Goal: Download file/media

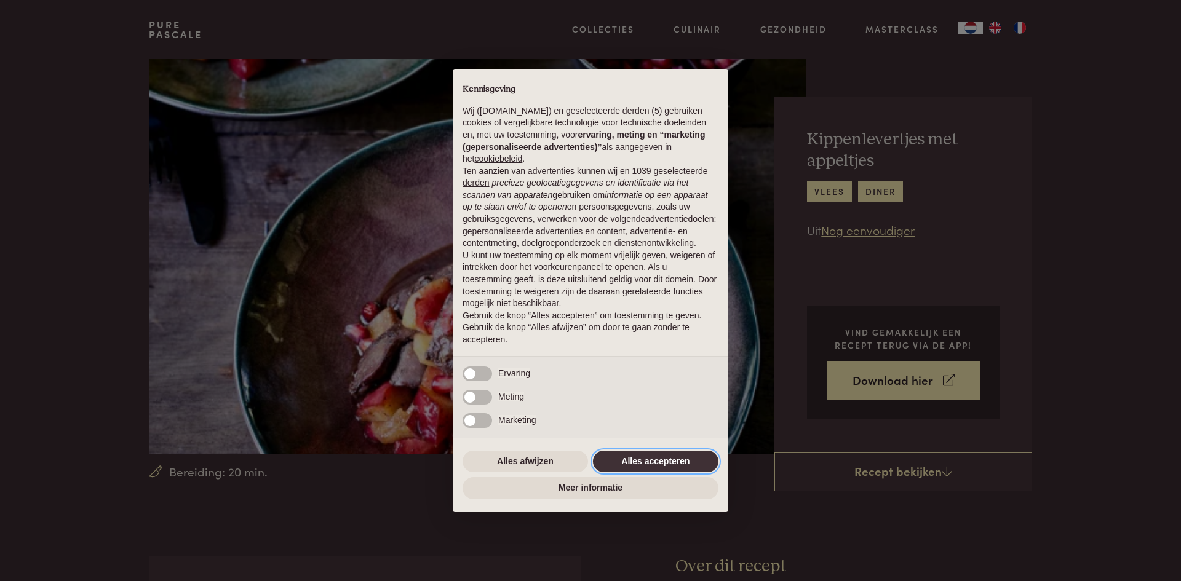
click at [660, 462] on button "Alles accepteren" at bounding box center [655, 462] width 125 height 22
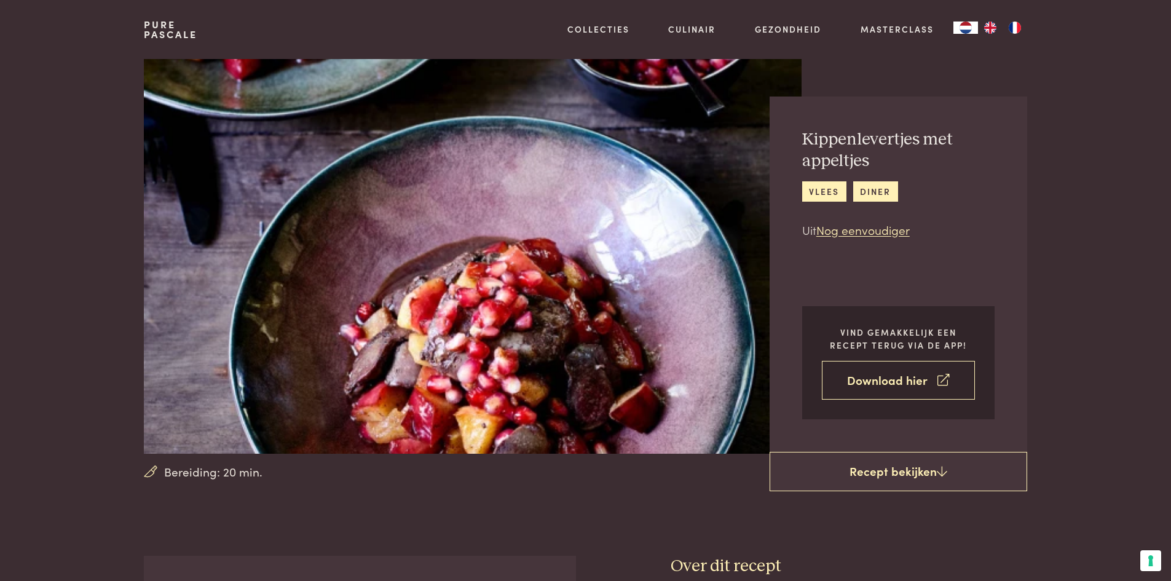
click at [911, 376] on link "Download hier" at bounding box center [898, 380] width 153 height 39
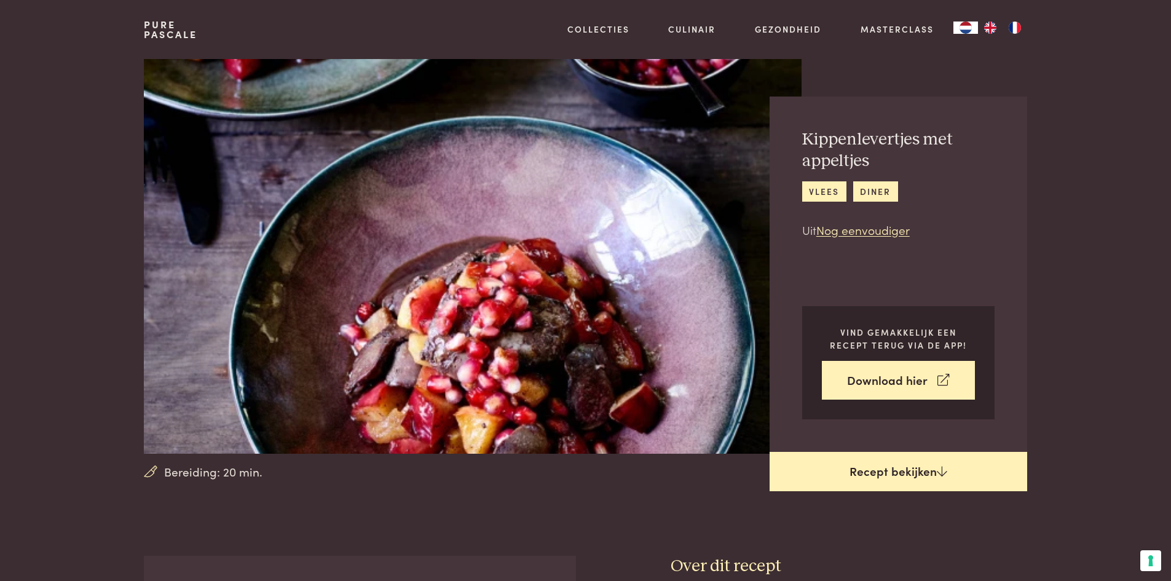
click at [906, 474] on link "Recept bekijken" at bounding box center [899, 471] width 258 height 39
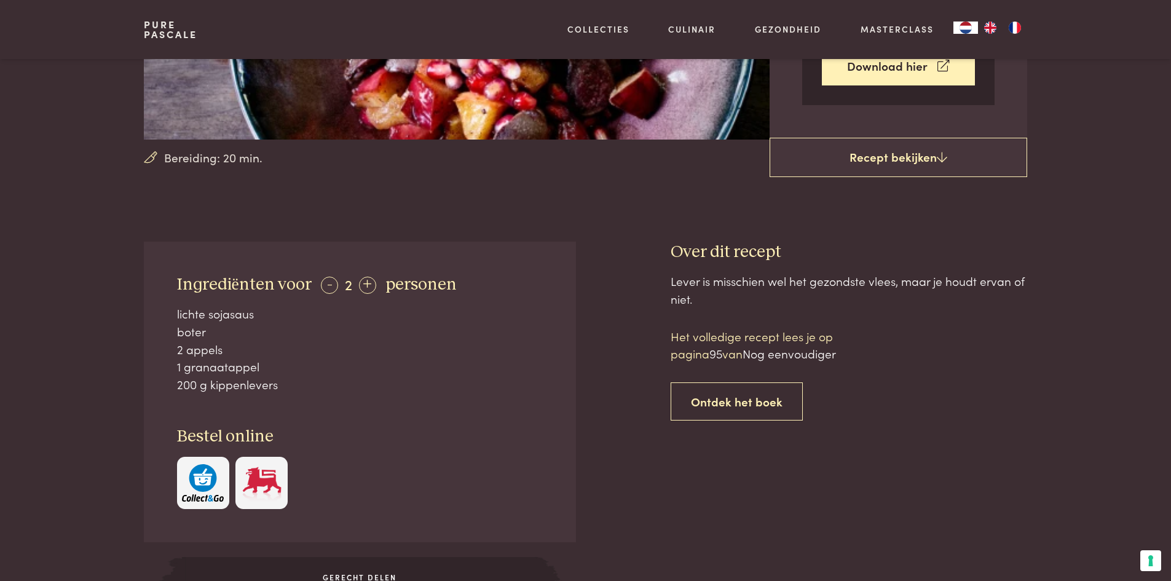
scroll to position [248, 0]
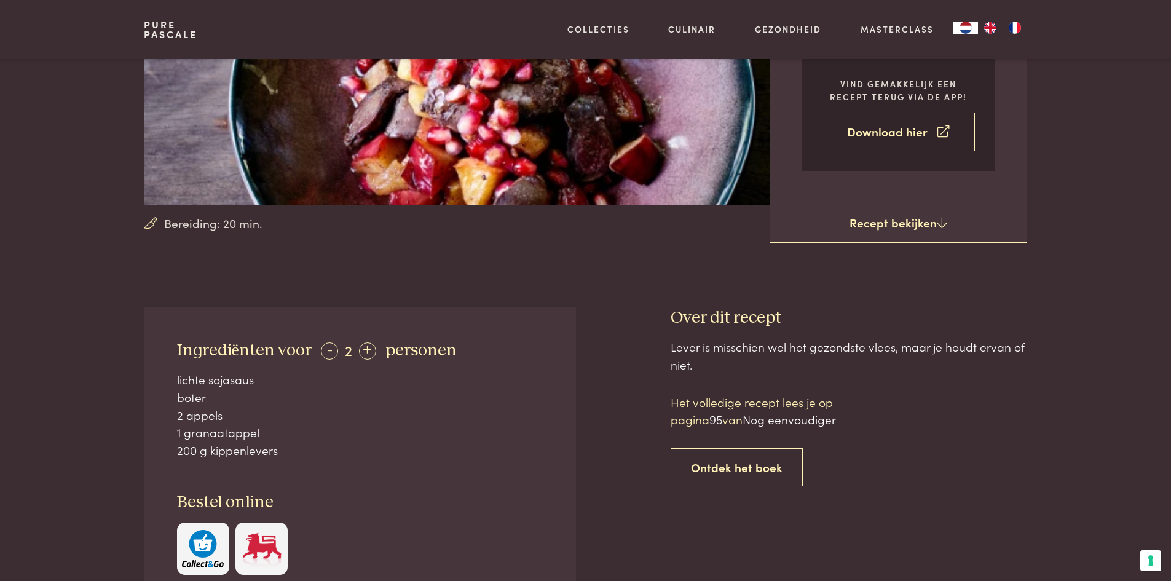
click at [890, 132] on link "Download hier" at bounding box center [898, 132] width 153 height 39
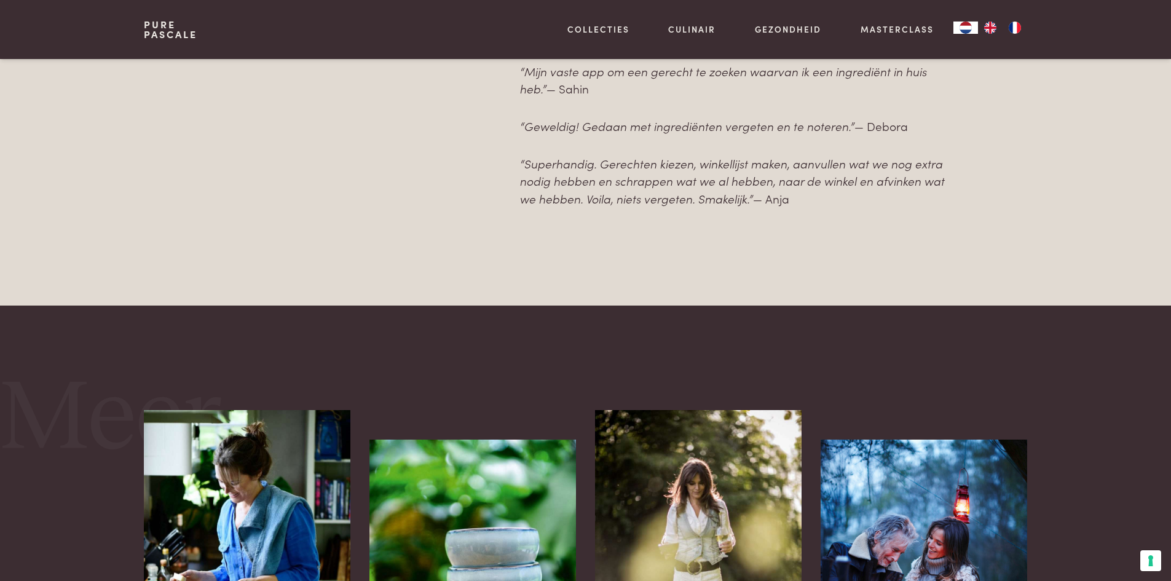
scroll to position [1025, 0]
